Goal: Information Seeking & Learning: Learn about a topic

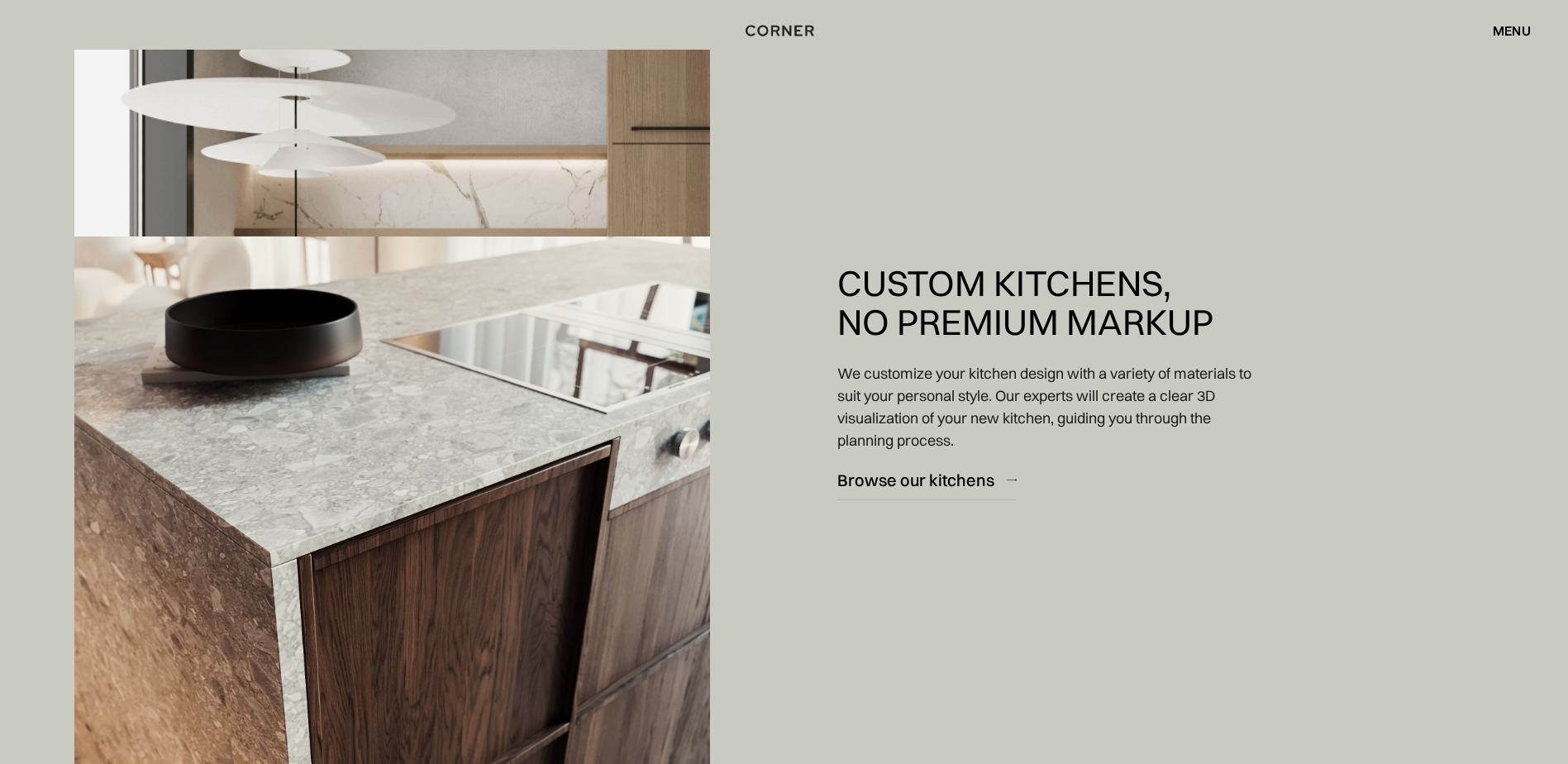
scroll to position [2151, 0]
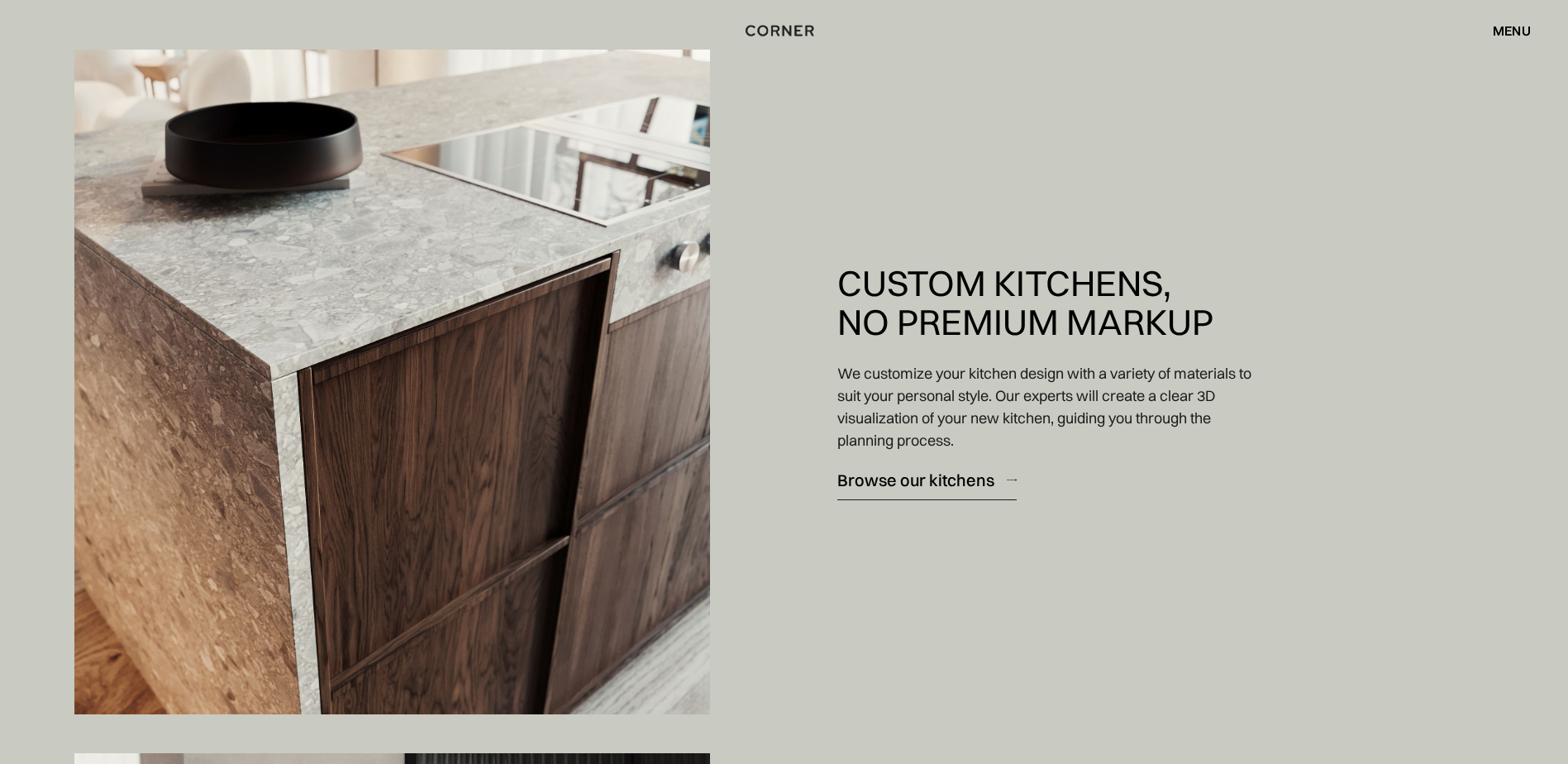
click at [920, 479] on div "Browse our kitchens" at bounding box center [916, 479] width 157 height 23
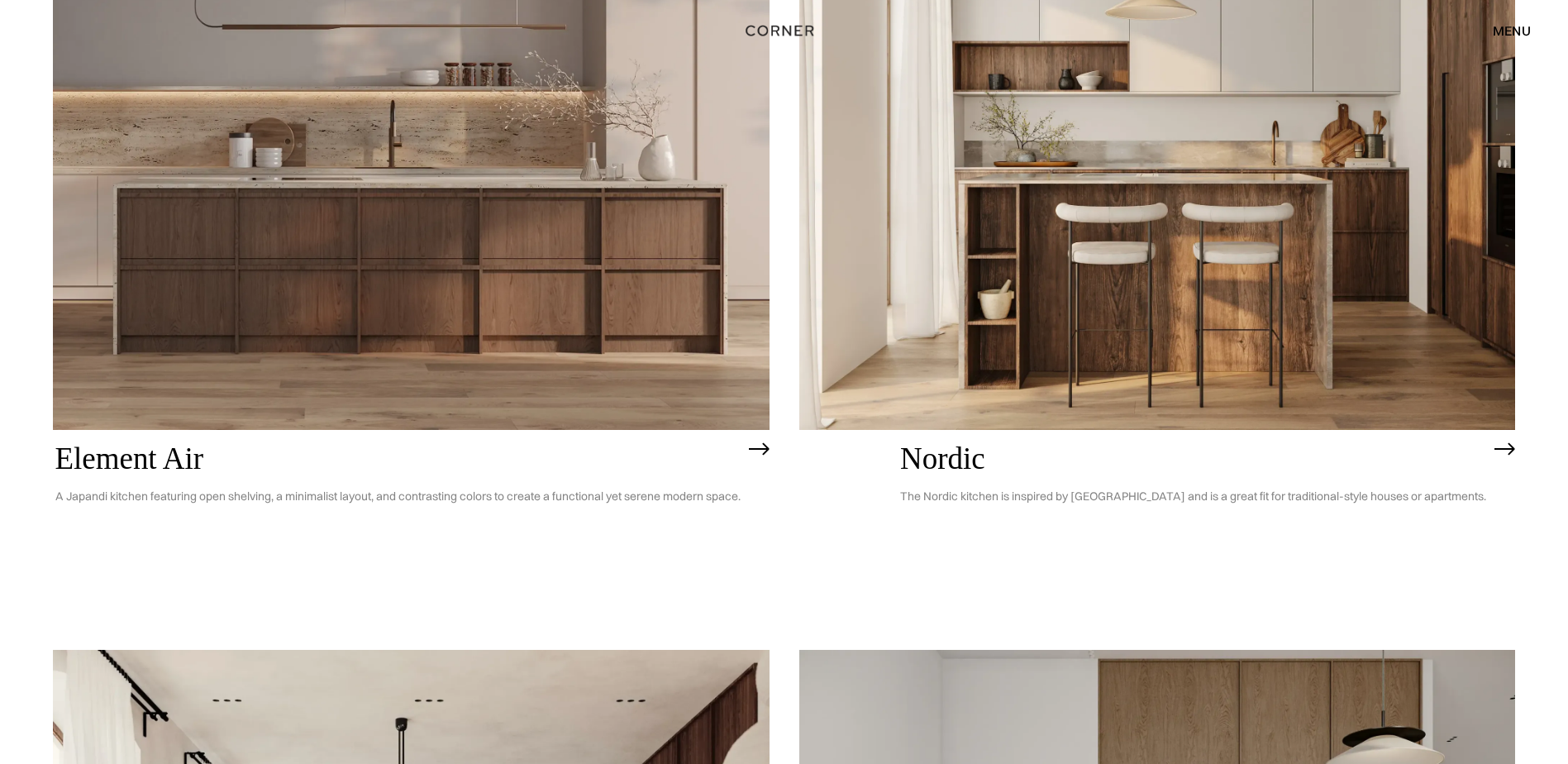
scroll to position [375, 0]
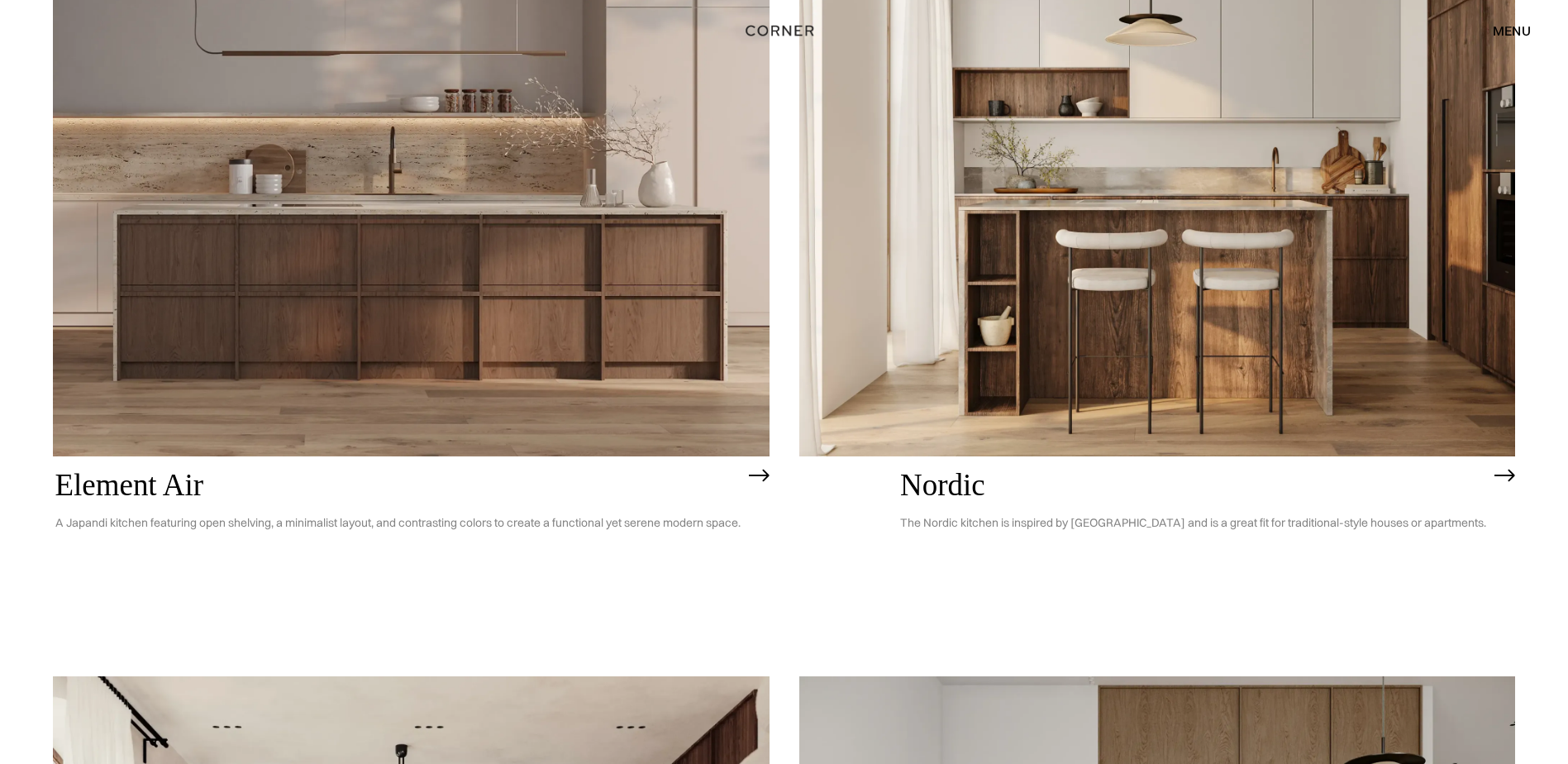
click at [206, 404] on img at bounding box center [412, 170] width 717 height 573
click at [1129, 376] on img at bounding box center [1158, 170] width 717 height 573
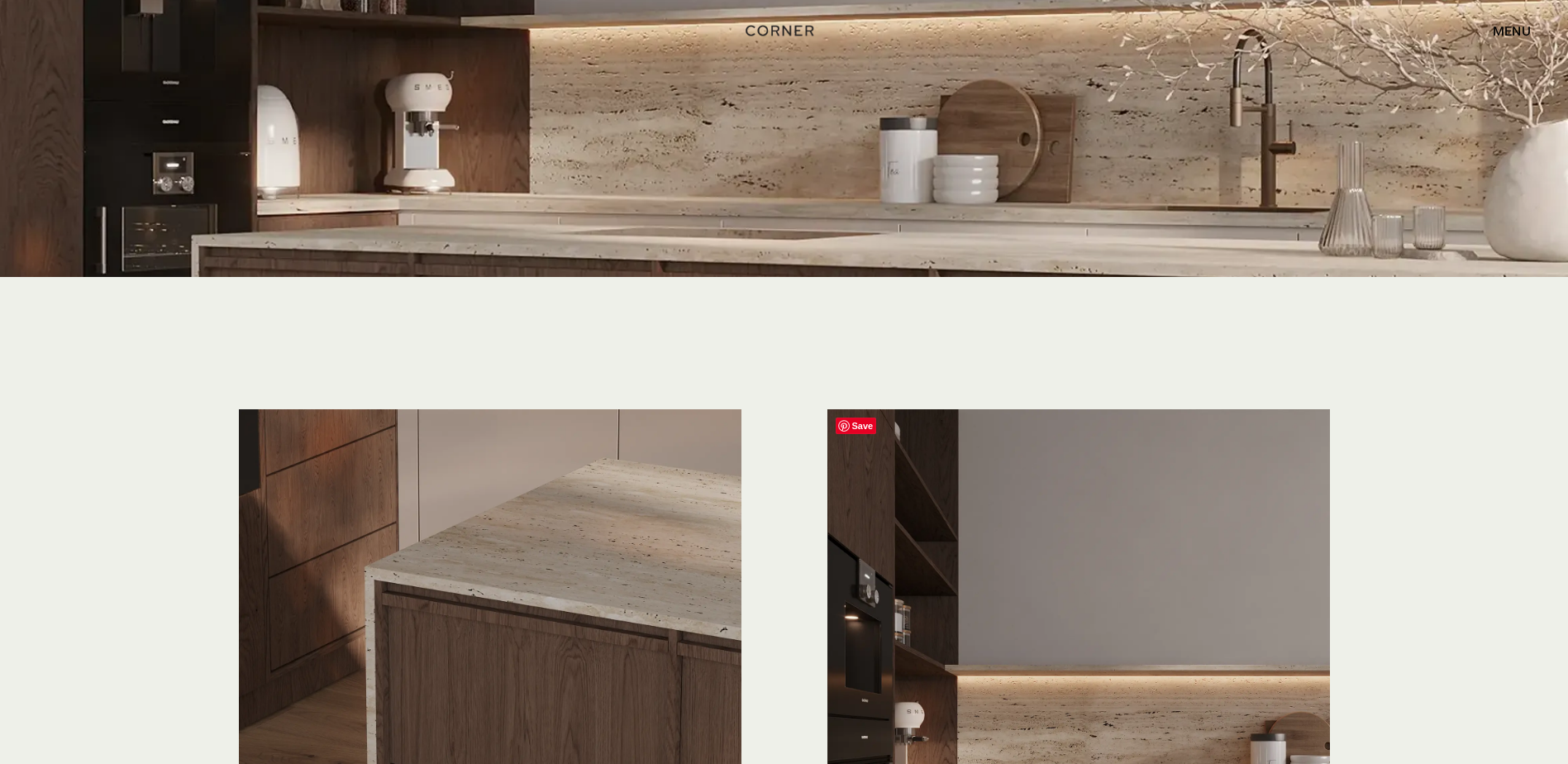
scroll to position [4053, 0]
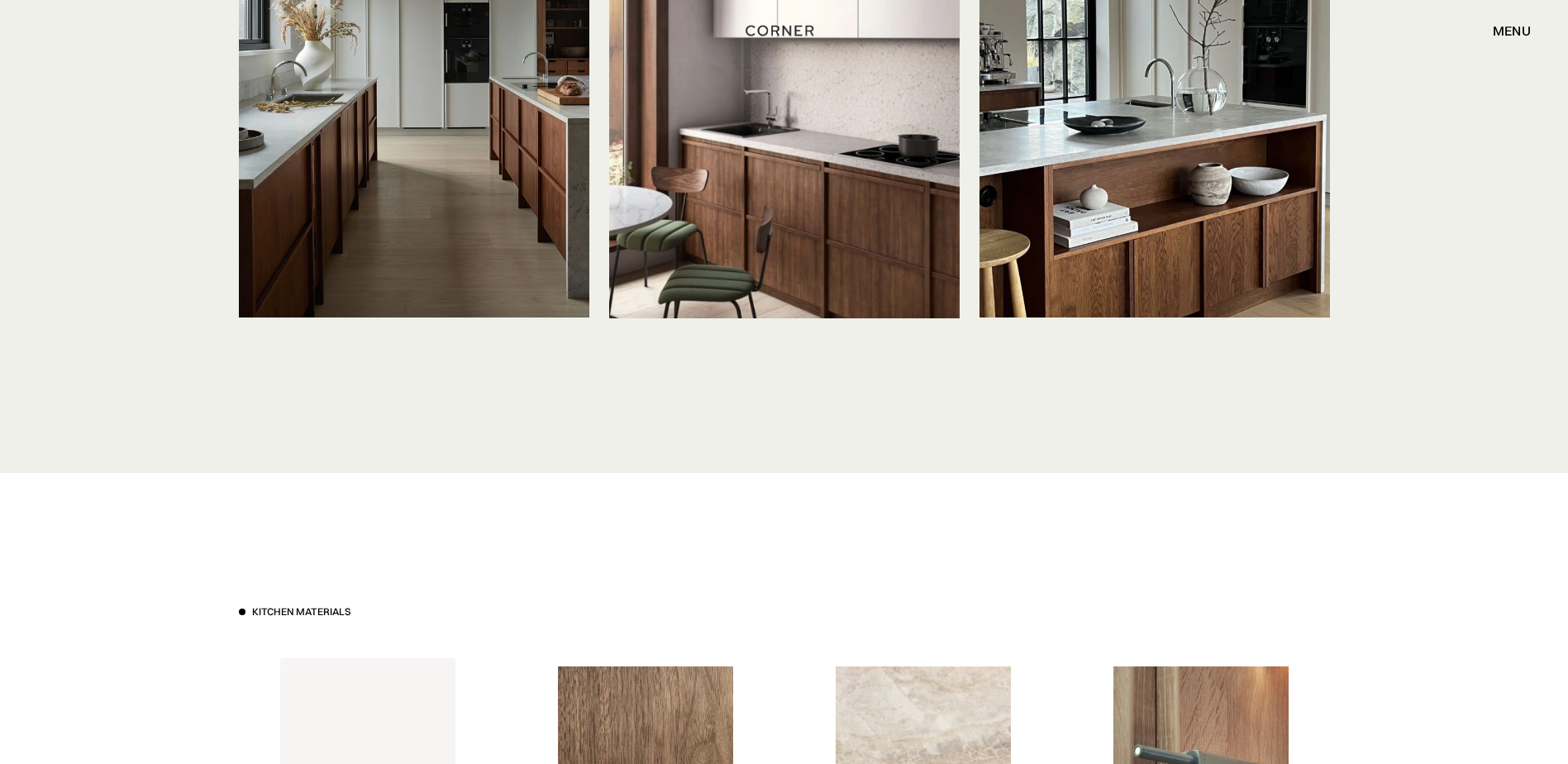
scroll to position [3523, 0]
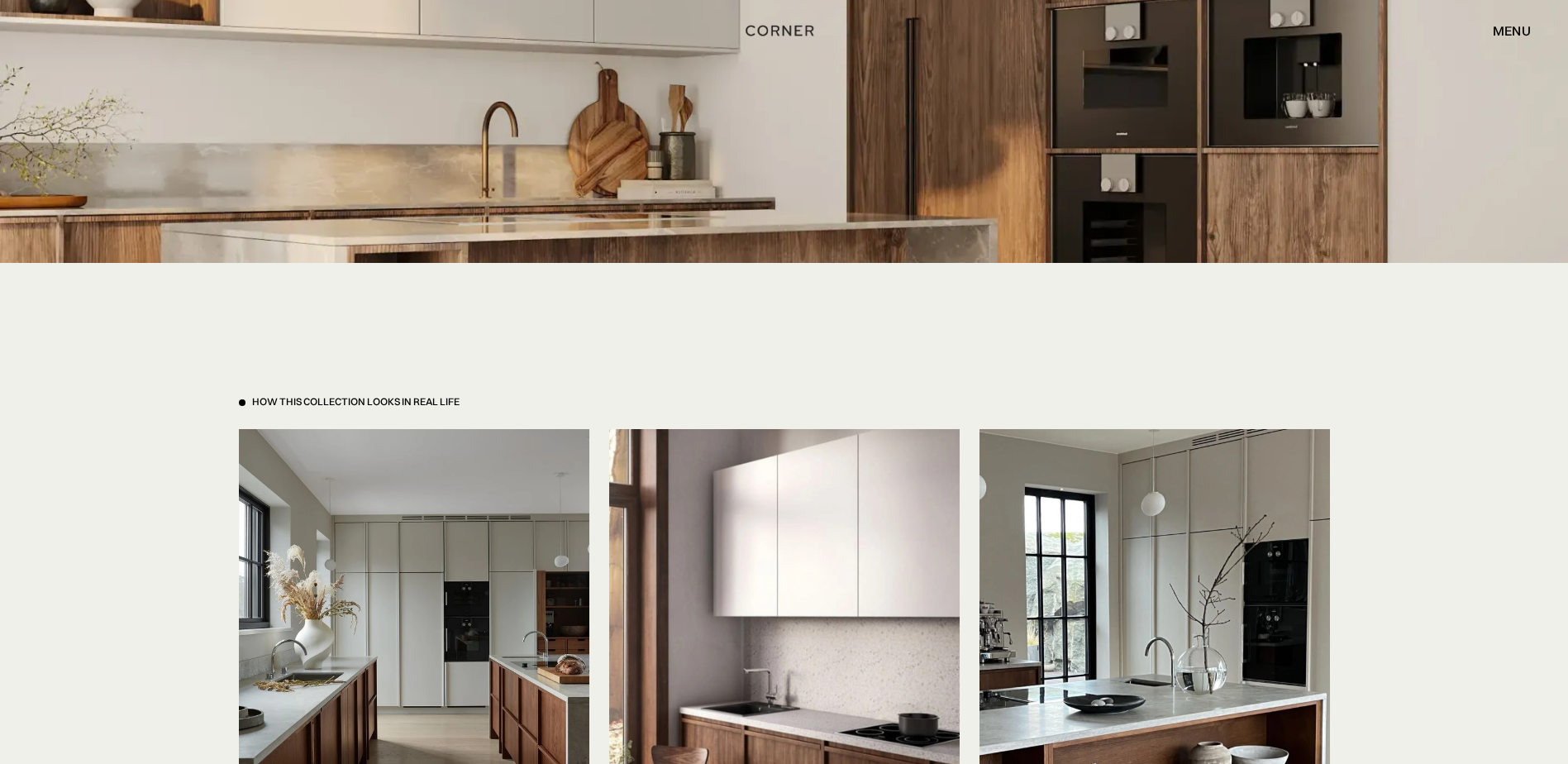
click at [1509, 38] on div "menu" at bounding box center [1512, 30] width 38 height 13
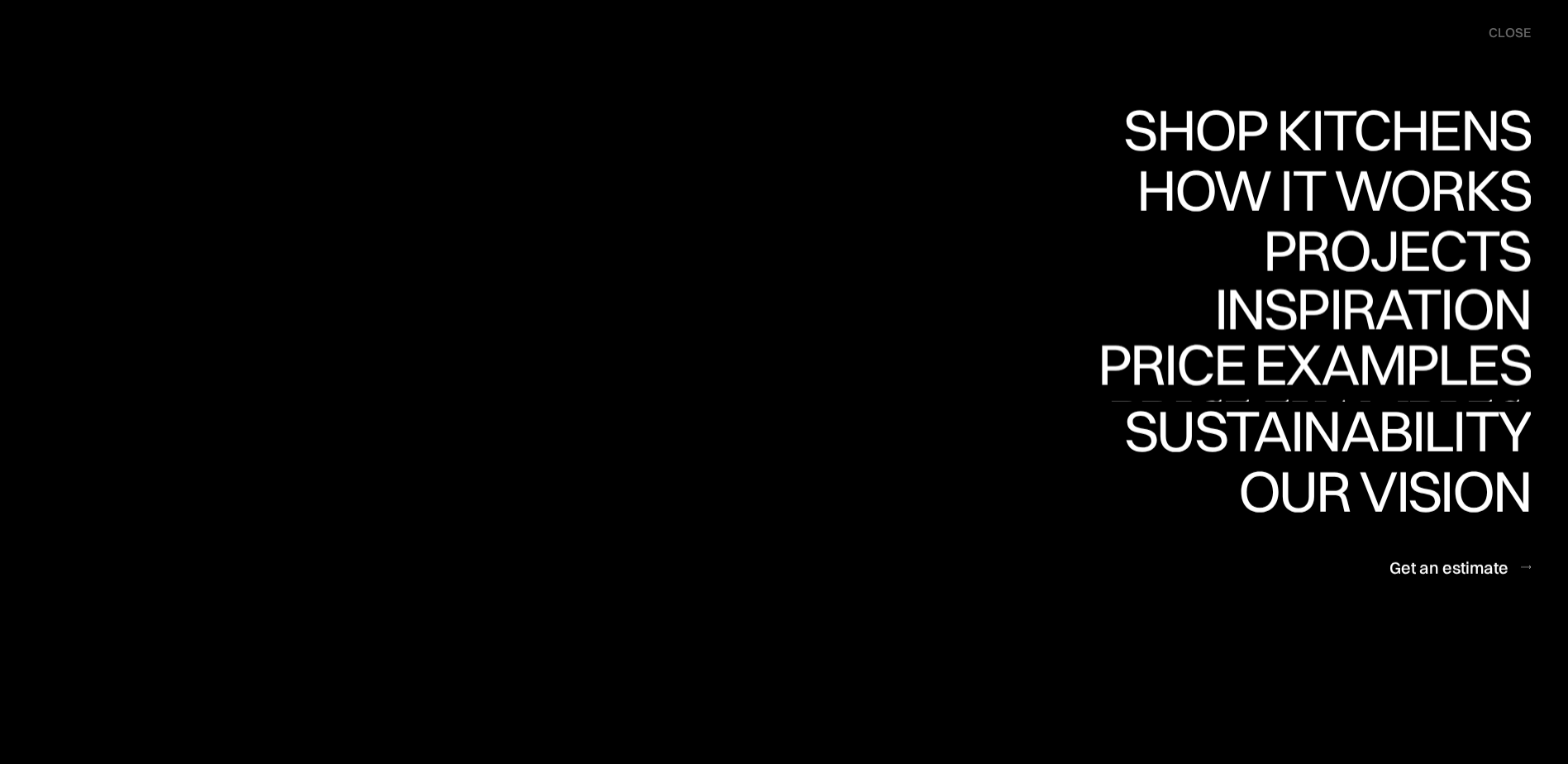
click at [1359, 261] on link "Projects Projects" at bounding box center [1397, 250] width 268 height 60
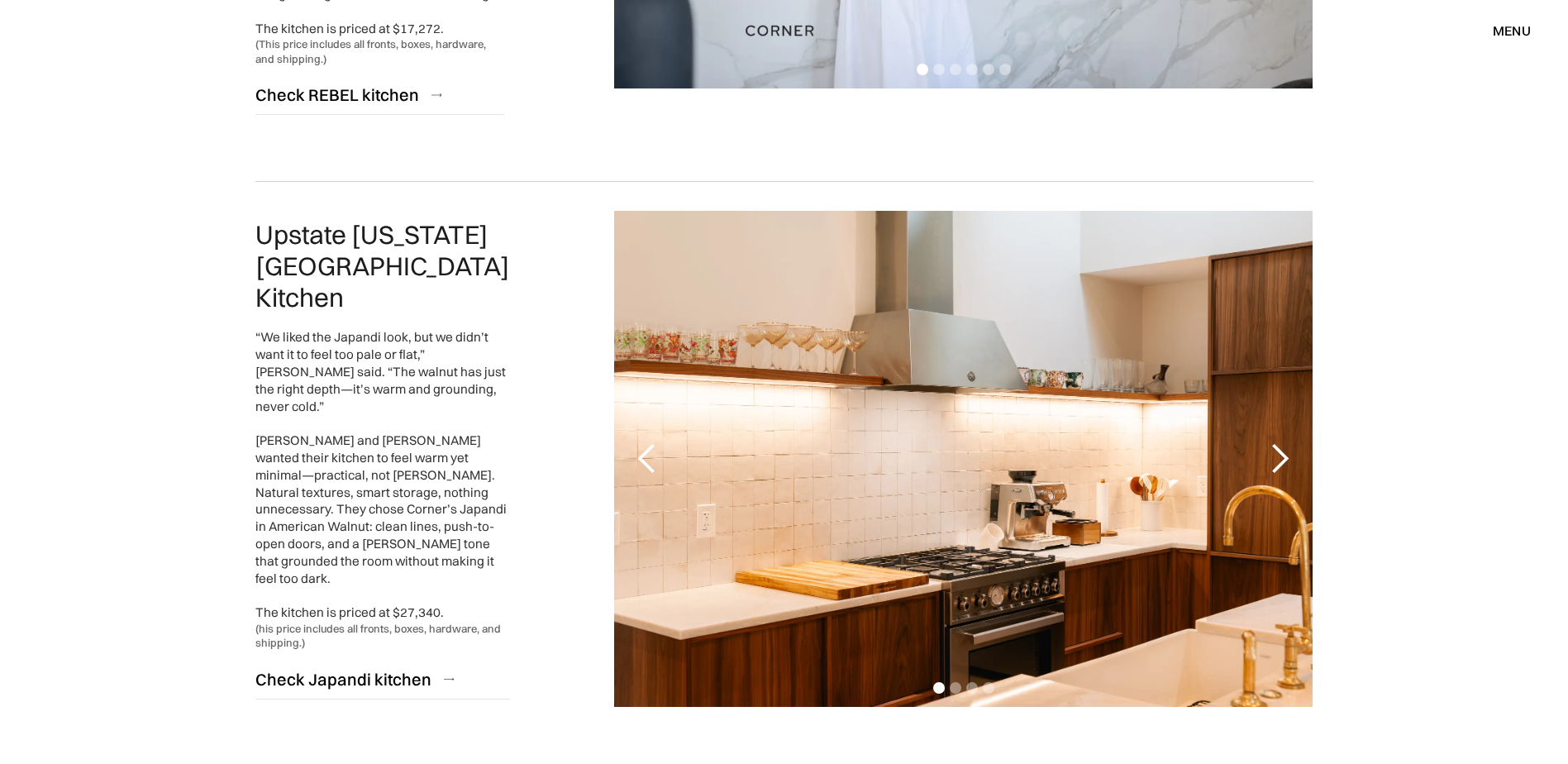
scroll to position [3804, 0]
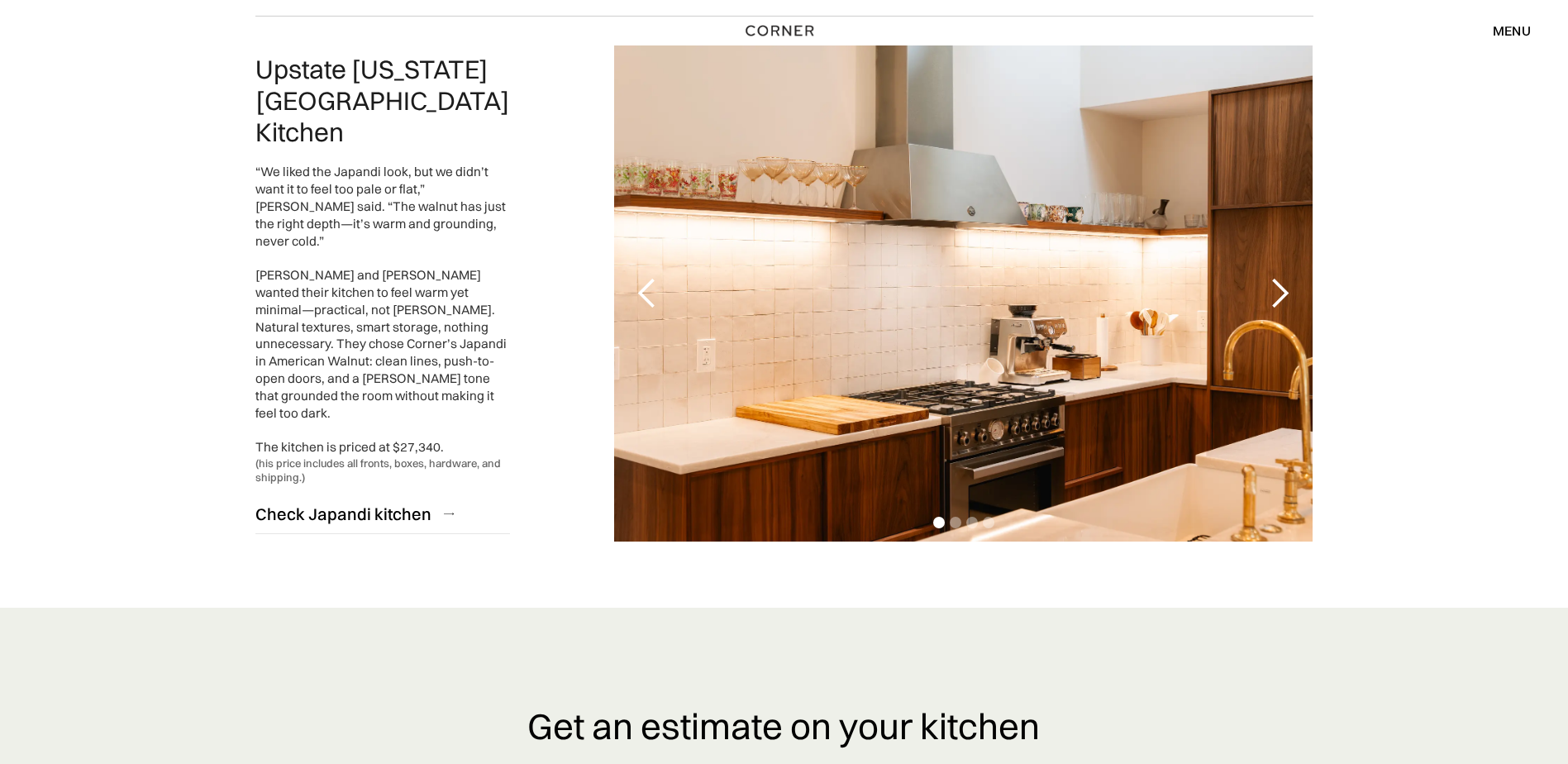
click at [1283, 277] on div "next slide" at bounding box center [1279, 293] width 33 height 33
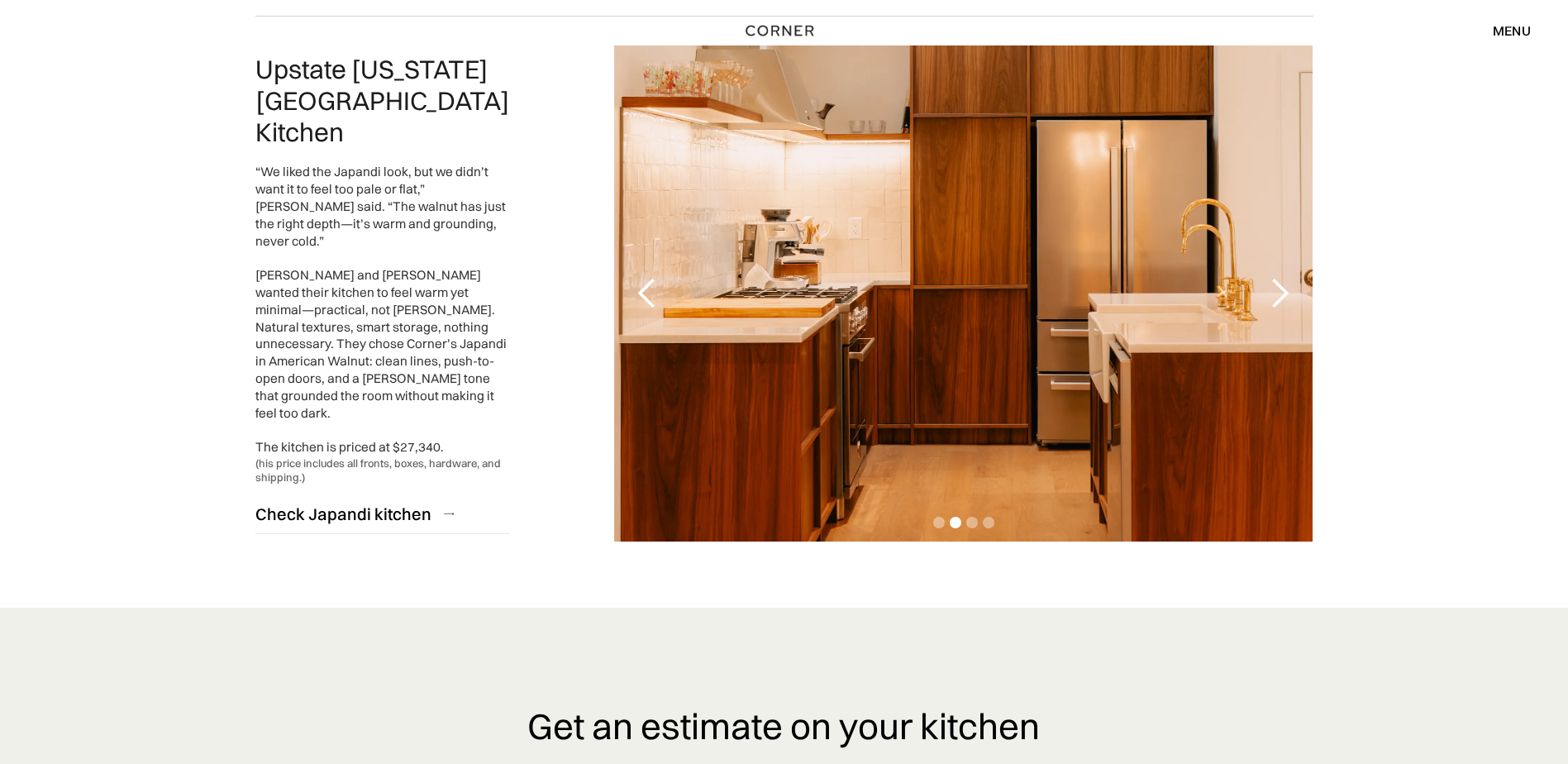
click at [1282, 277] on div "next slide" at bounding box center [1279, 293] width 33 height 33
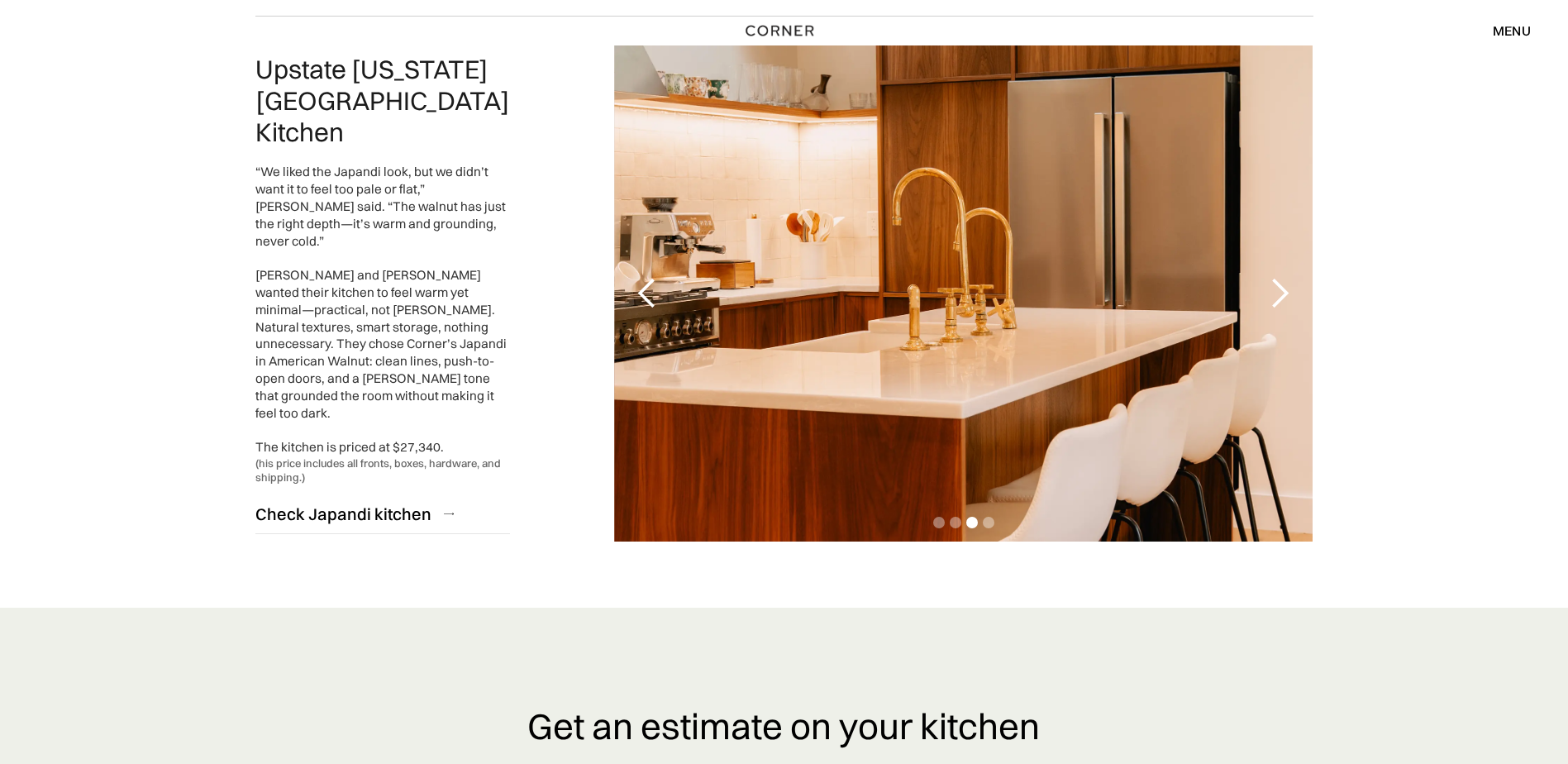
click at [1282, 277] on div "next slide" at bounding box center [1279, 293] width 33 height 33
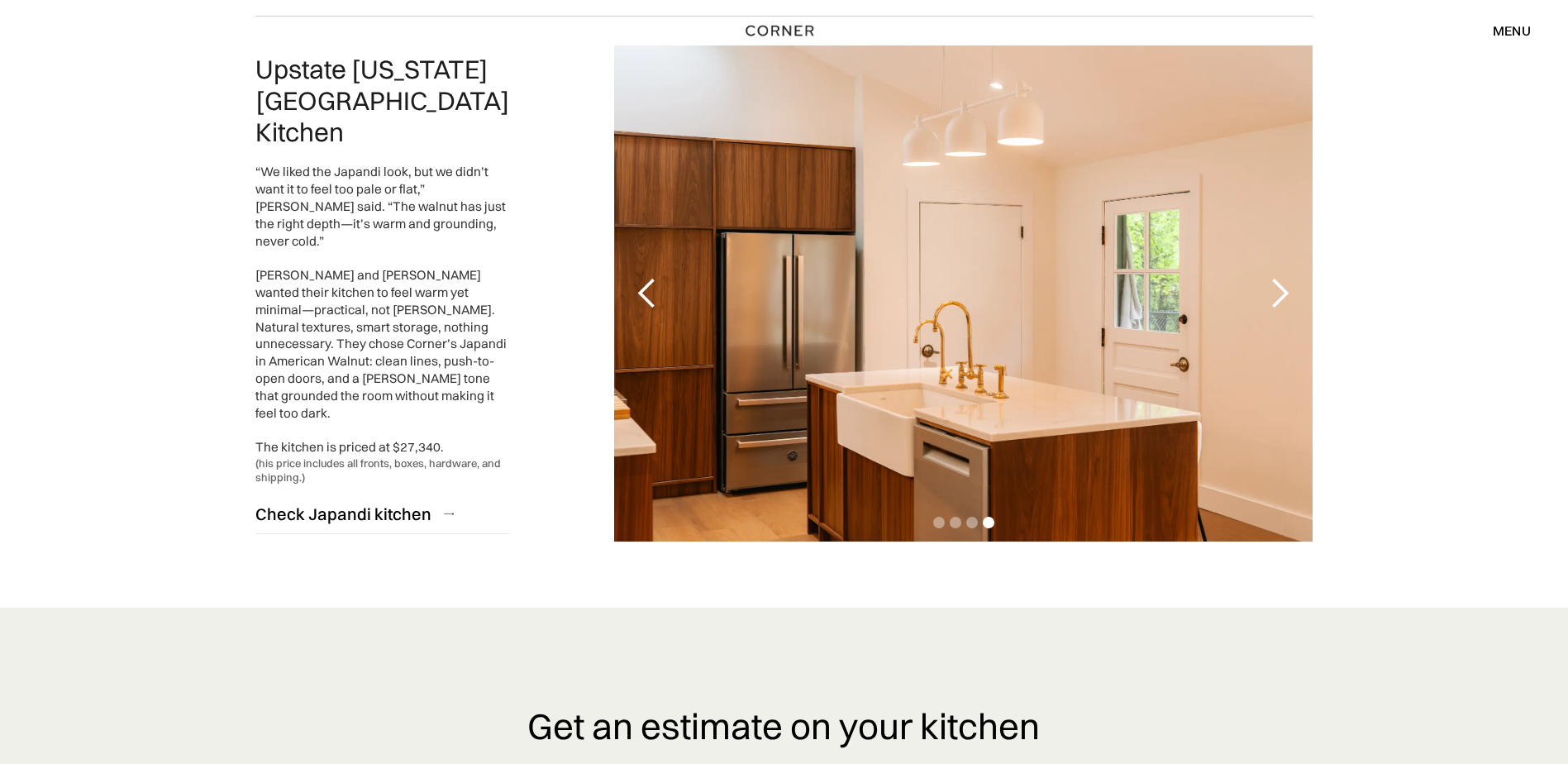
click at [1282, 277] on div "next slide" at bounding box center [1279, 293] width 33 height 33
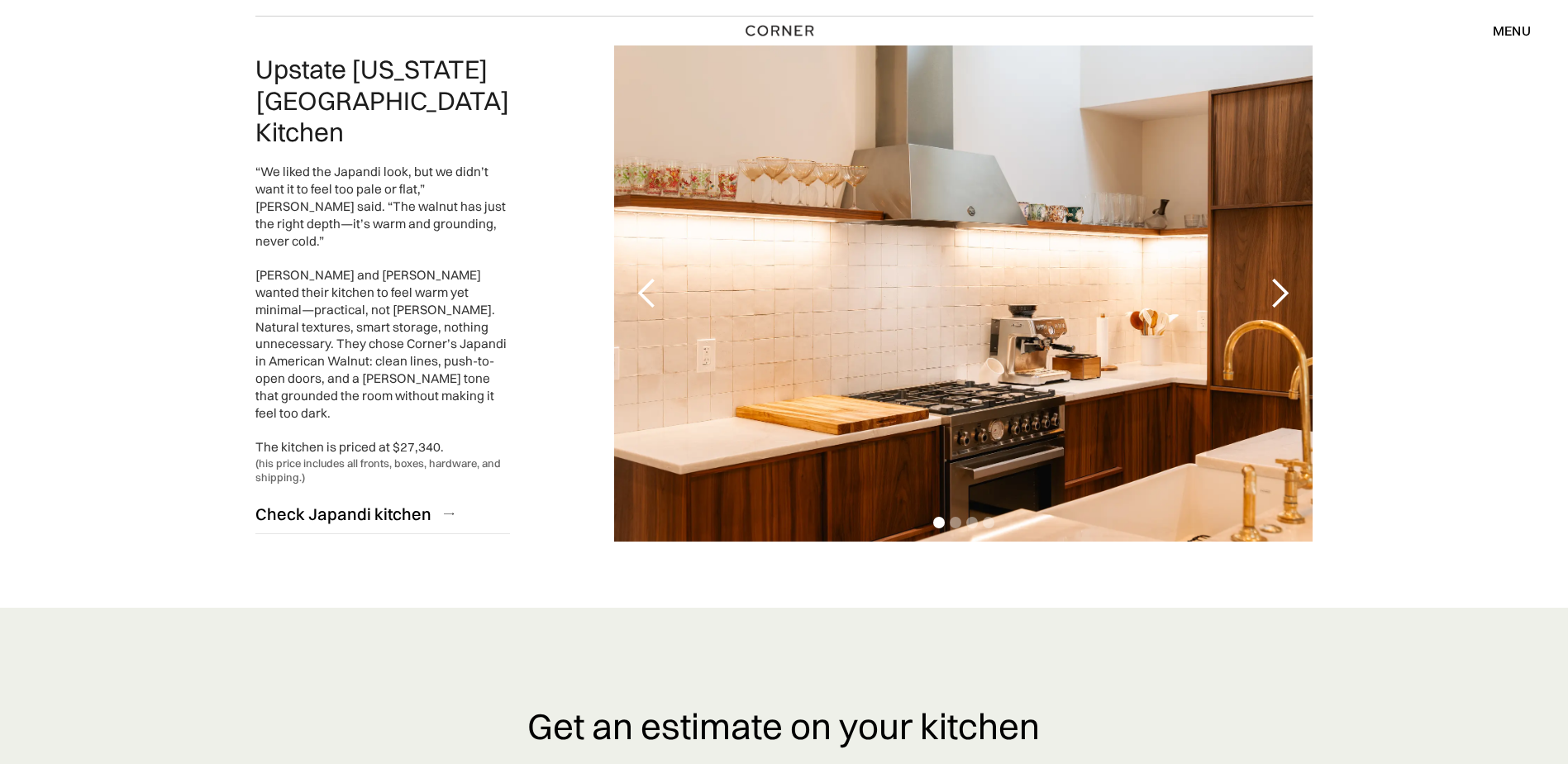
click at [1282, 277] on div "next slide" at bounding box center [1279, 293] width 33 height 33
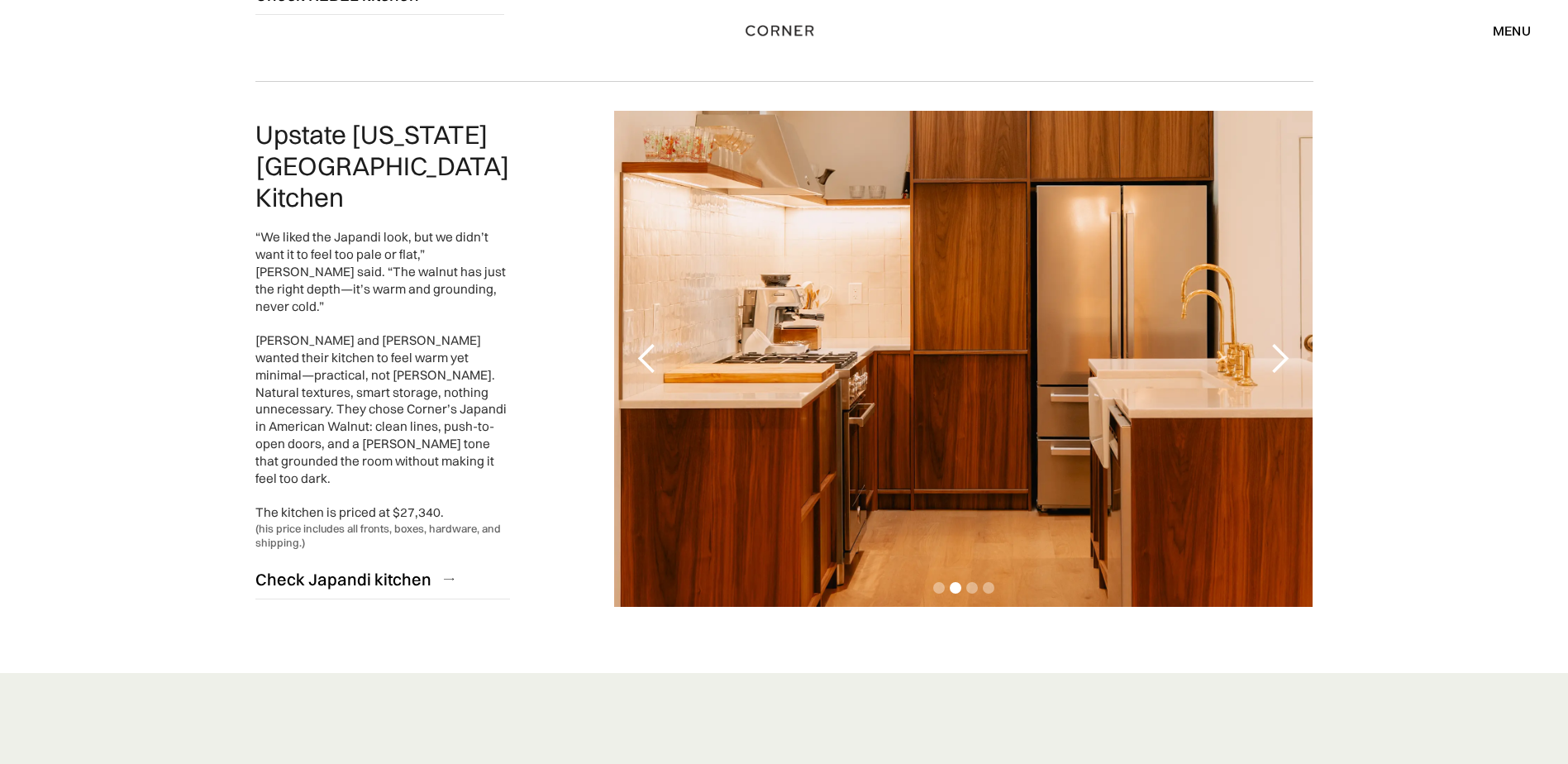
scroll to position [3717, 0]
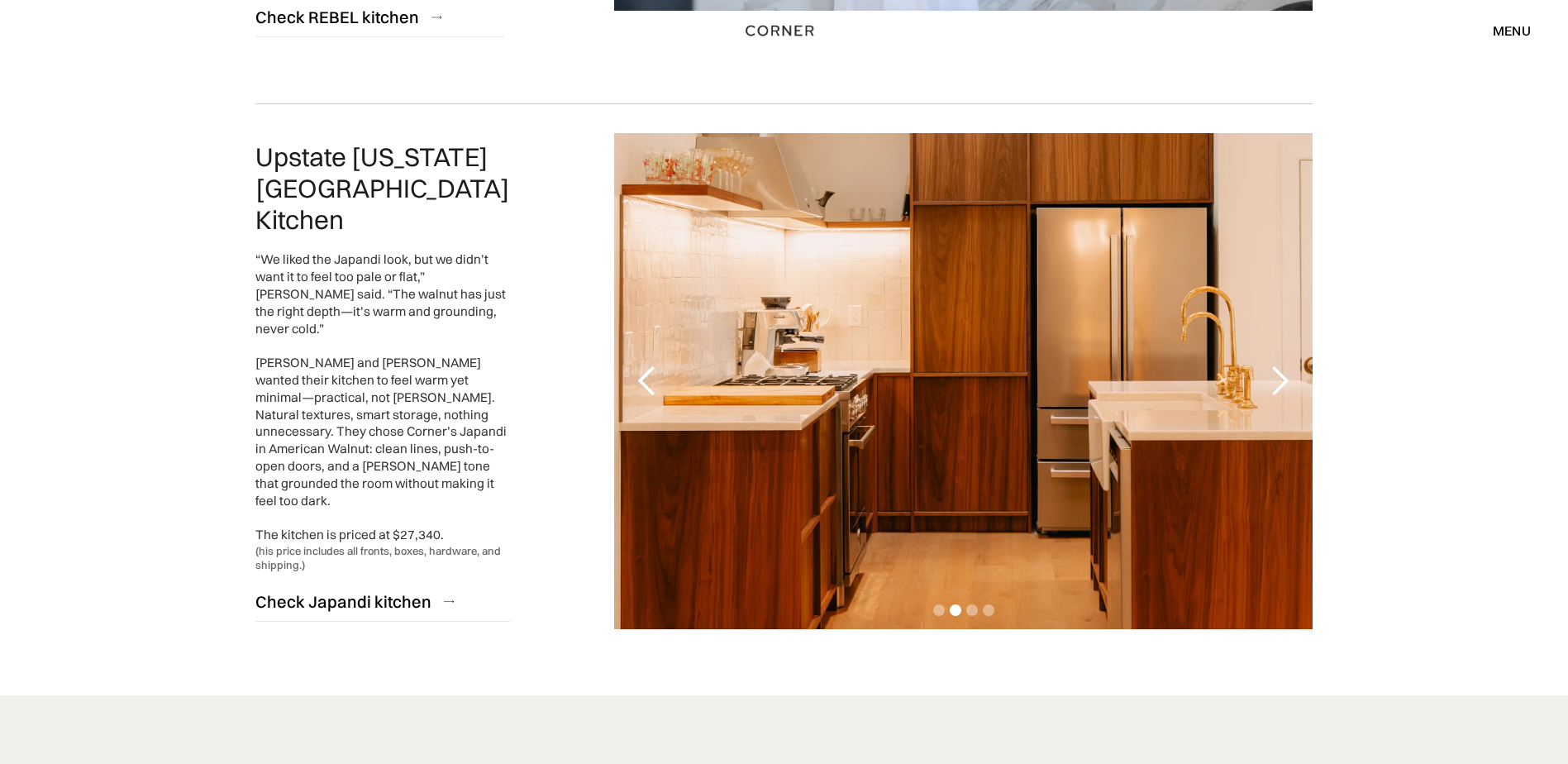
click at [1285, 365] on div "next slide" at bounding box center [1279, 381] width 33 height 33
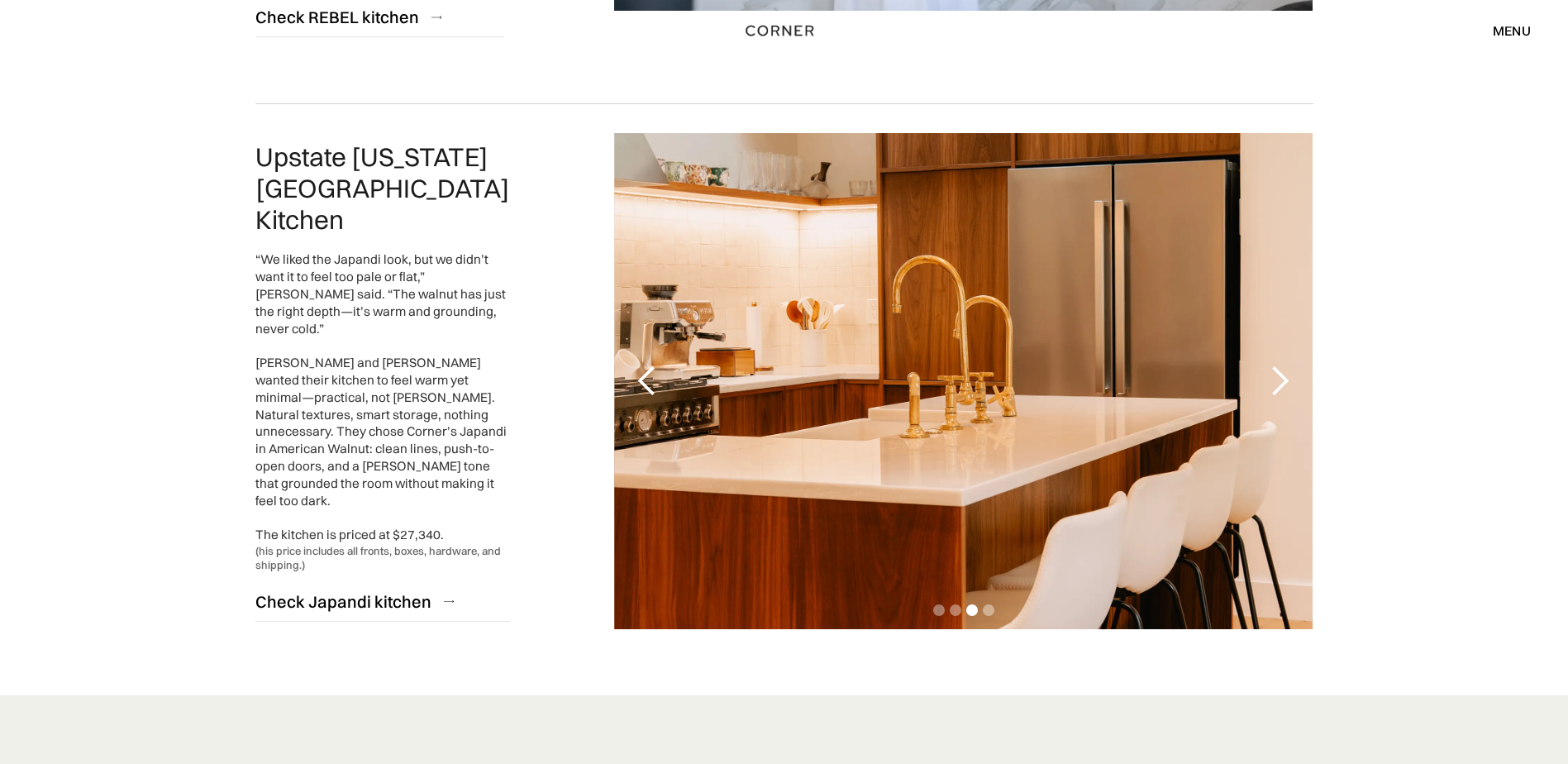
click at [1285, 365] on div "next slide" at bounding box center [1279, 381] width 33 height 33
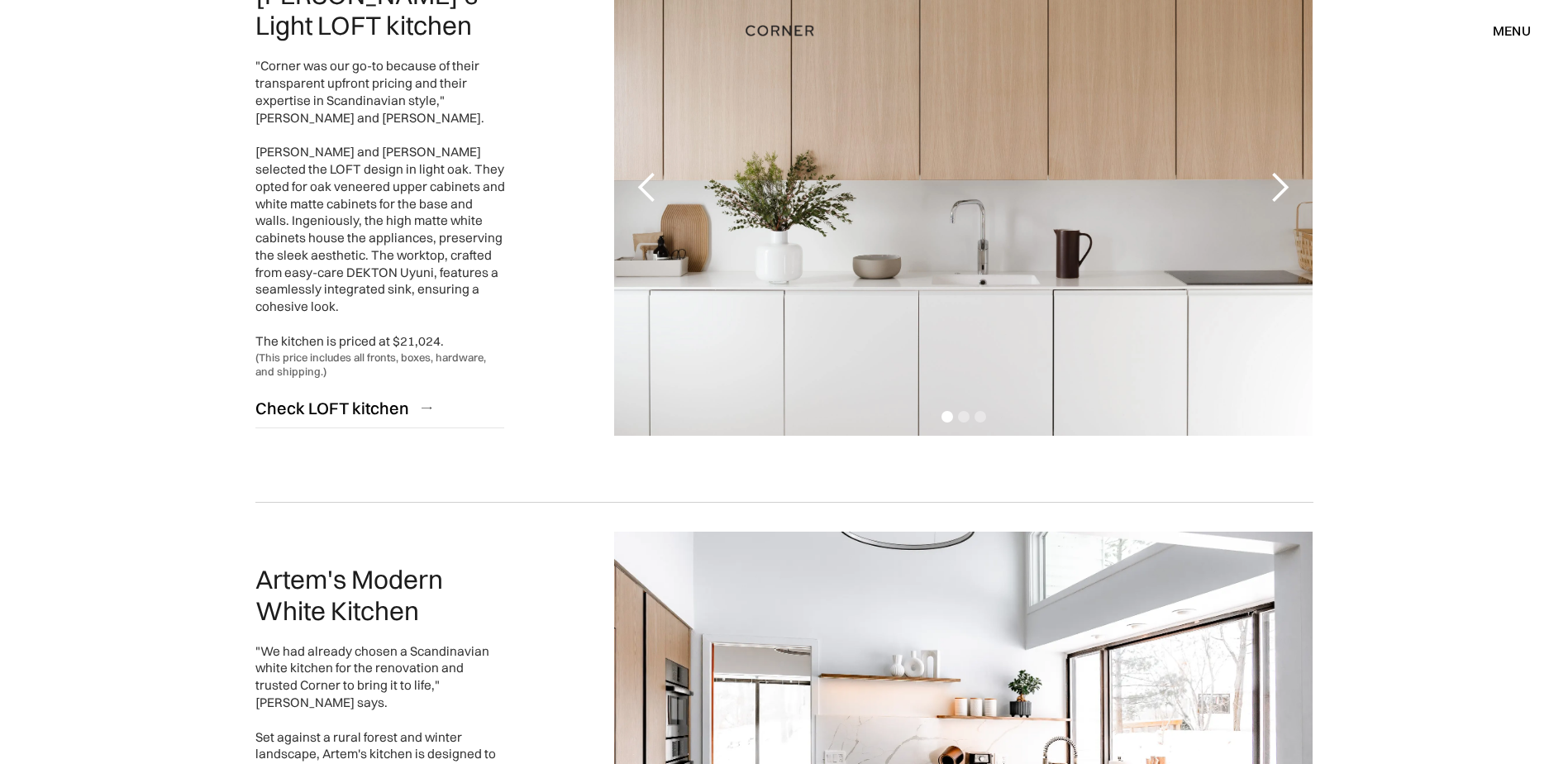
scroll to position [1903, 0]
